Goal: Task Accomplishment & Management: Use online tool/utility

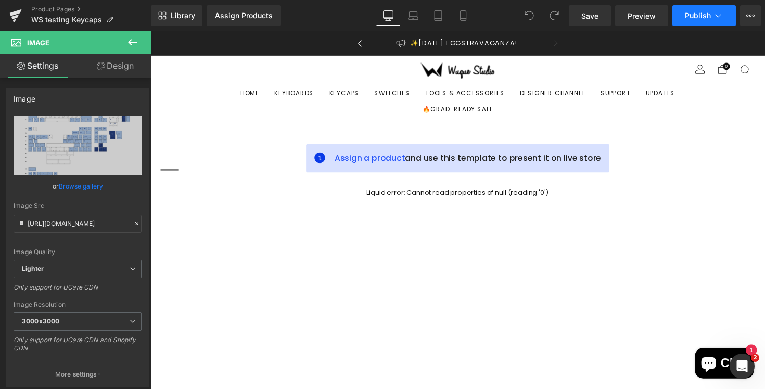
click at [721, 19] on icon at bounding box center [718, 15] width 10 height 10
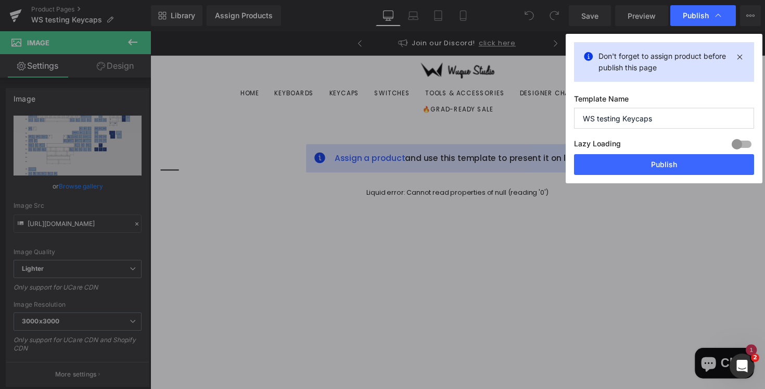
click at [675, 121] on input "WS testing Keycaps" at bounding box center [664, 118] width 180 height 21
click at [672, 135] on div "Template Name WS testing Keycaps Lazy Loading Build Upgrade plan to unlock Lazy…" at bounding box center [664, 124] width 180 height 60
click at [676, 160] on button "Publish" at bounding box center [664, 164] width 180 height 21
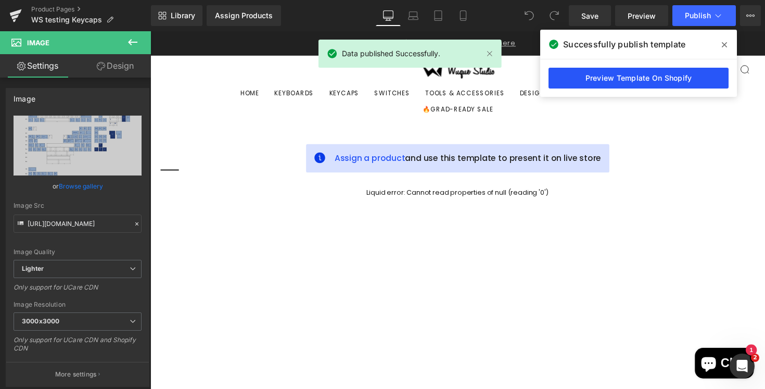
click at [665, 81] on link "Preview Template On Shopify" at bounding box center [638, 78] width 180 height 21
